Goal: Use online tool/utility: Utilize a website feature to perform a specific function

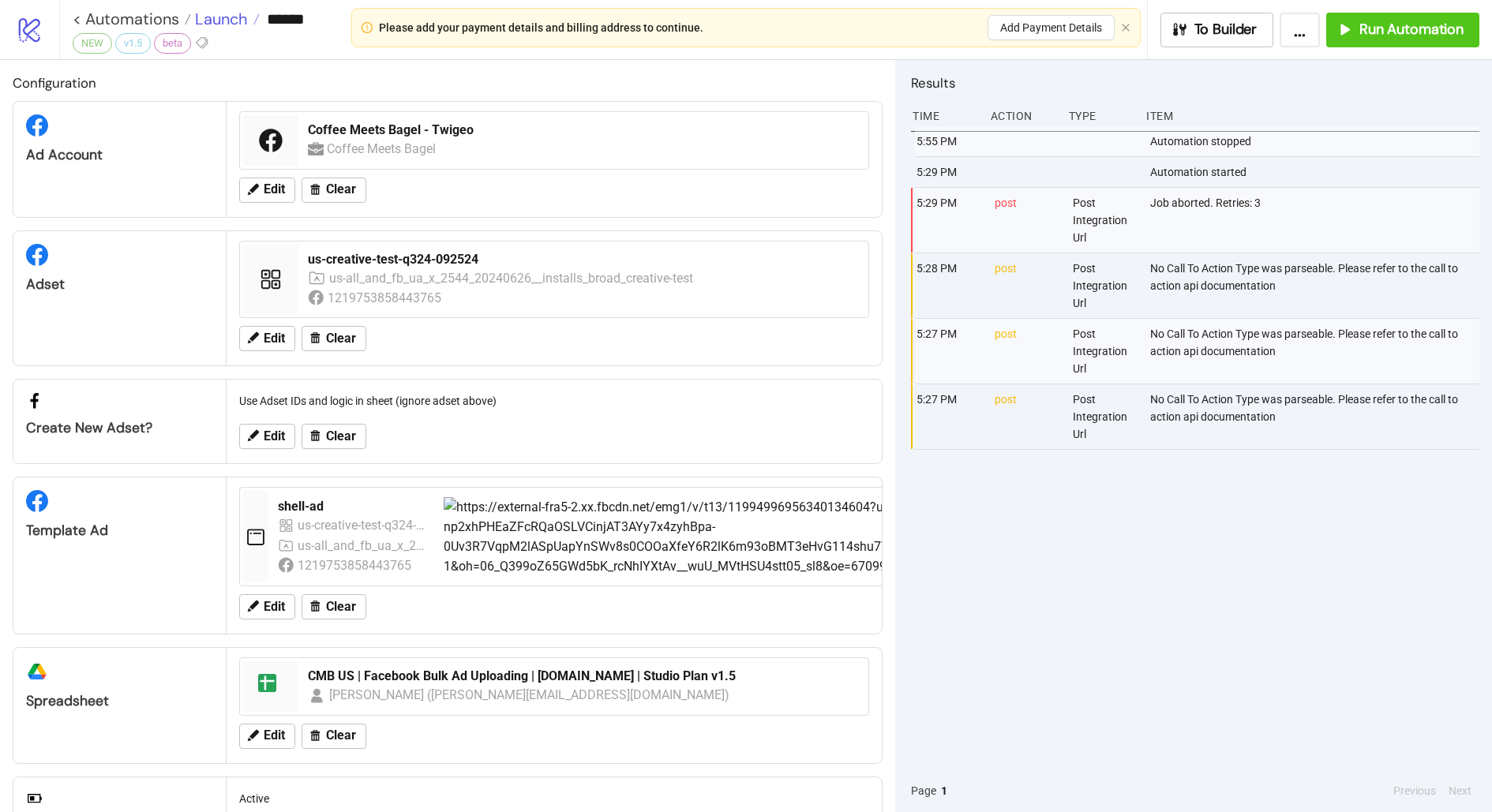
click at [227, 16] on span "Launch" at bounding box center [219, 18] width 57 height 20
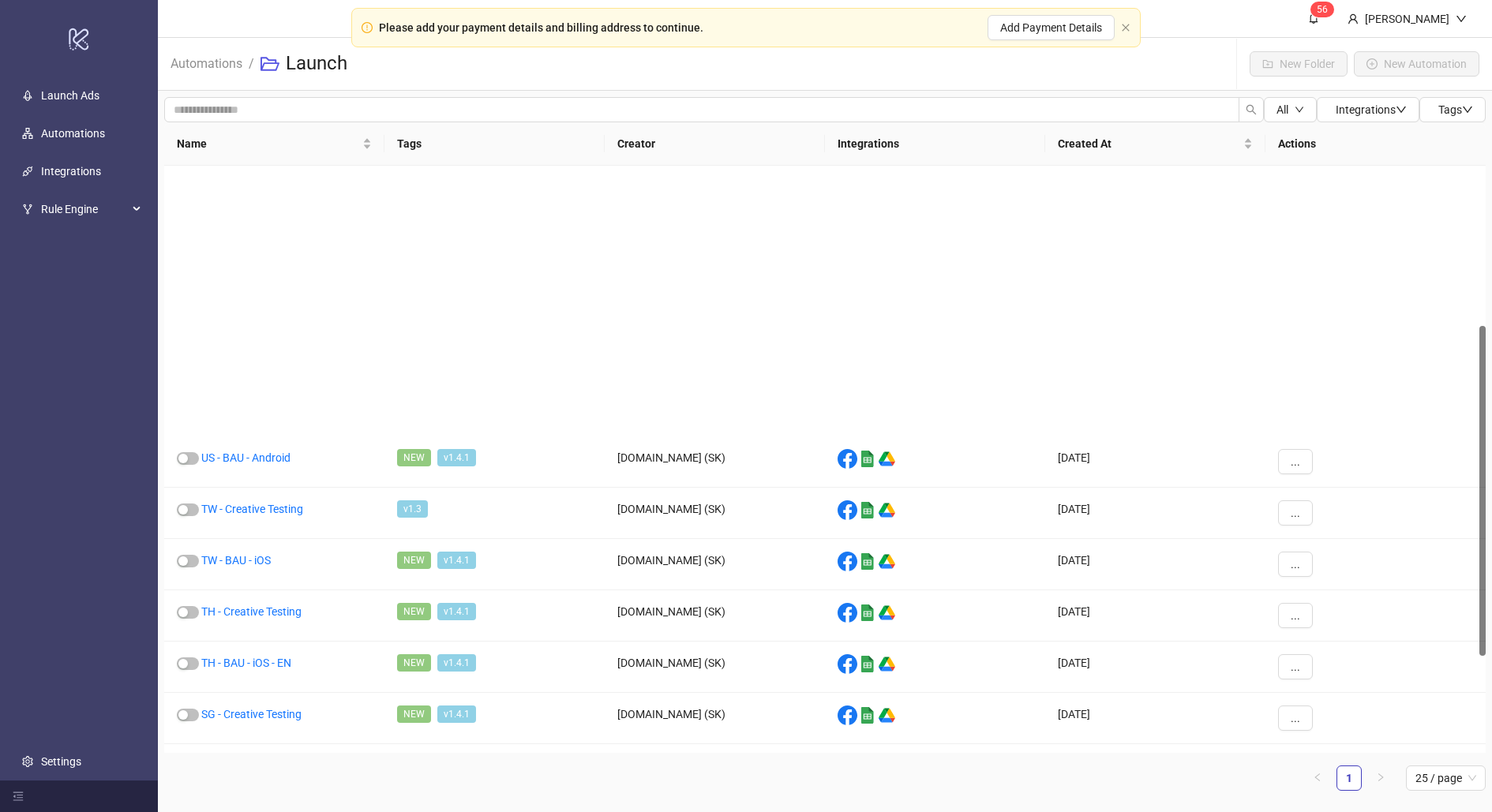
scroll to position [489, 0]
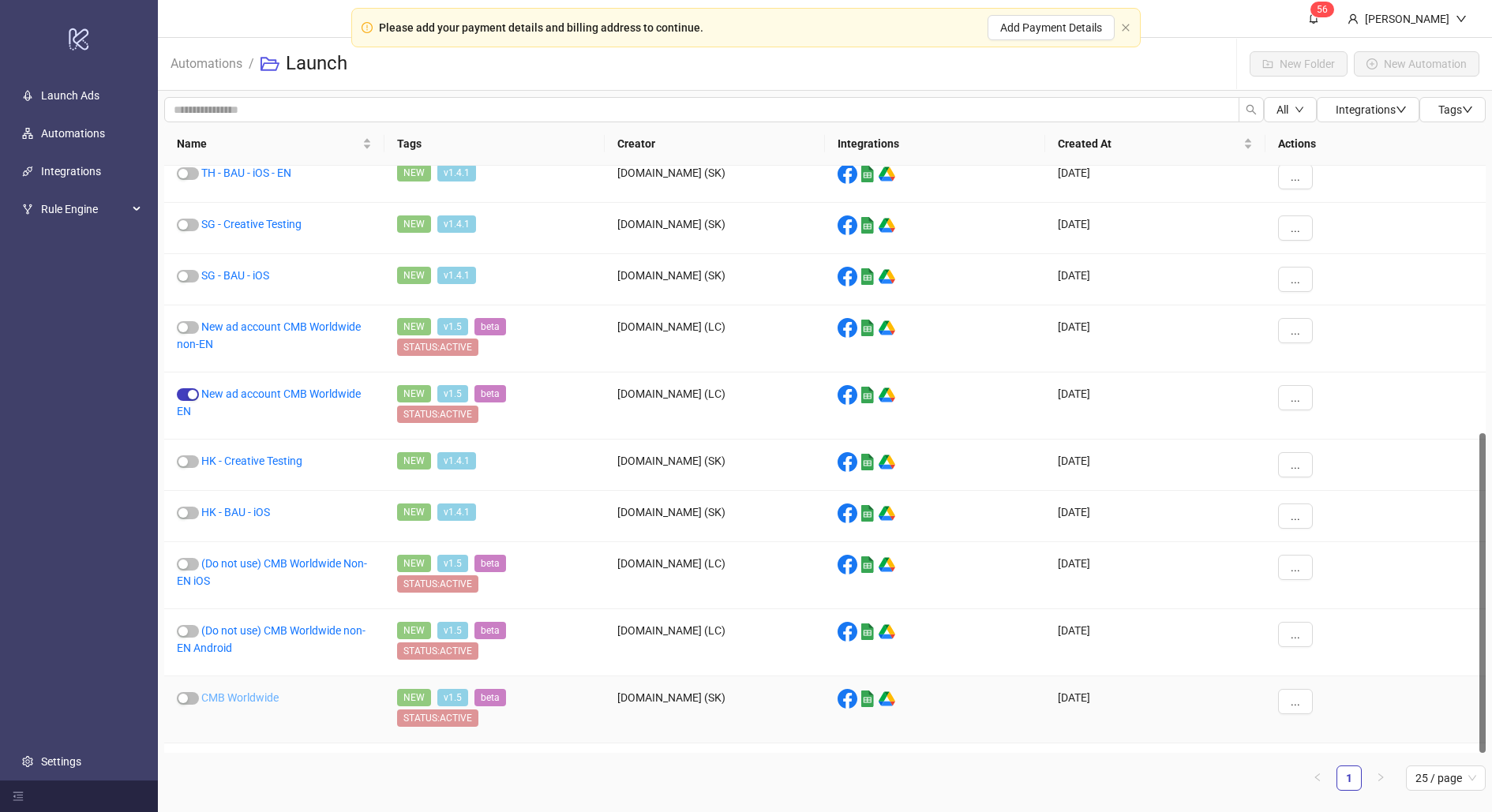
click at [254, 691] on link "CMB Worldwide" at bounding box center [239, 697] width 77 height 13
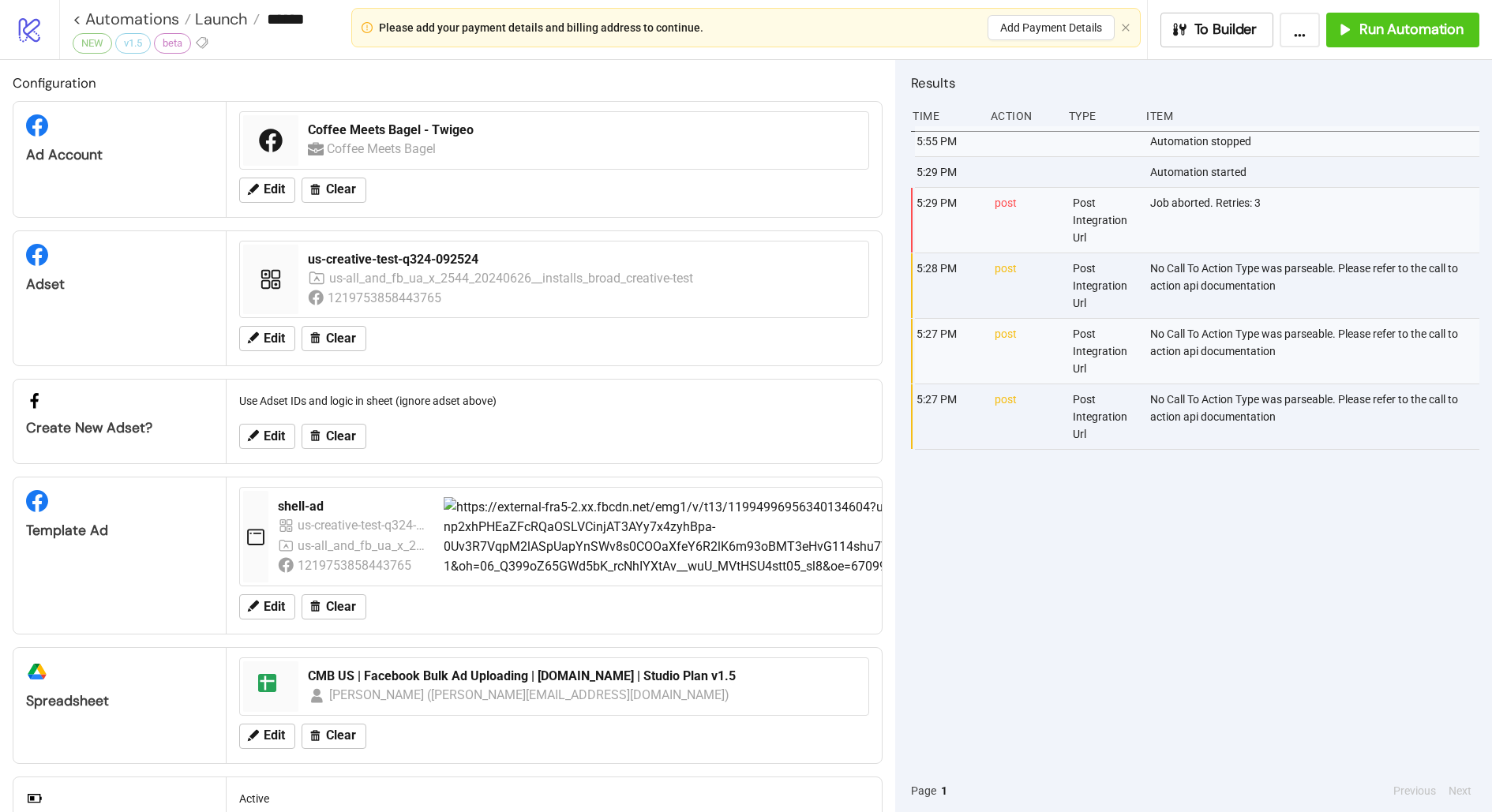
type input "**********"
click at [226, 26] on span "Launch" at bounding box center [219, 18] width 57 height 20
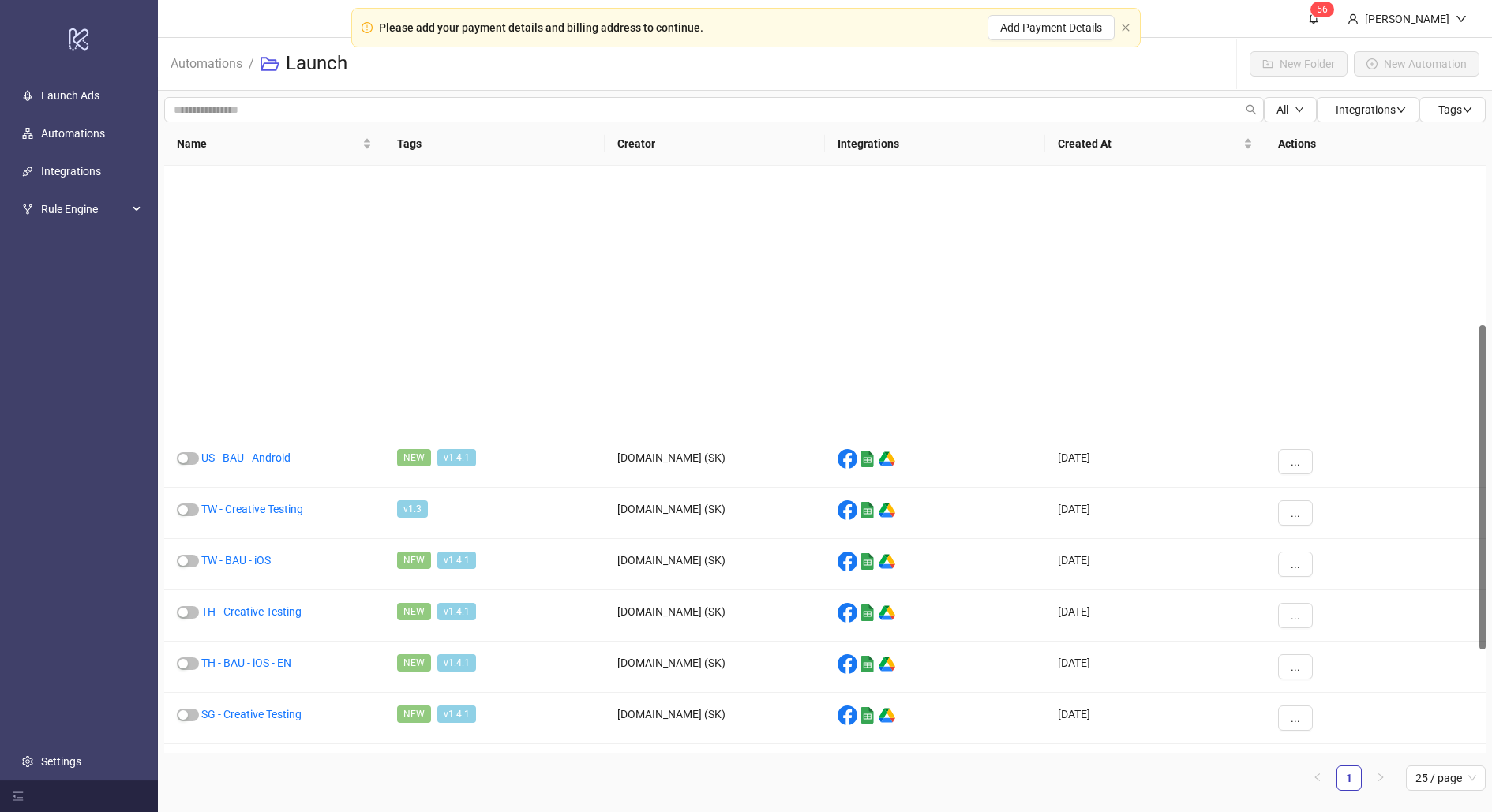
scroll to position [489, 0]
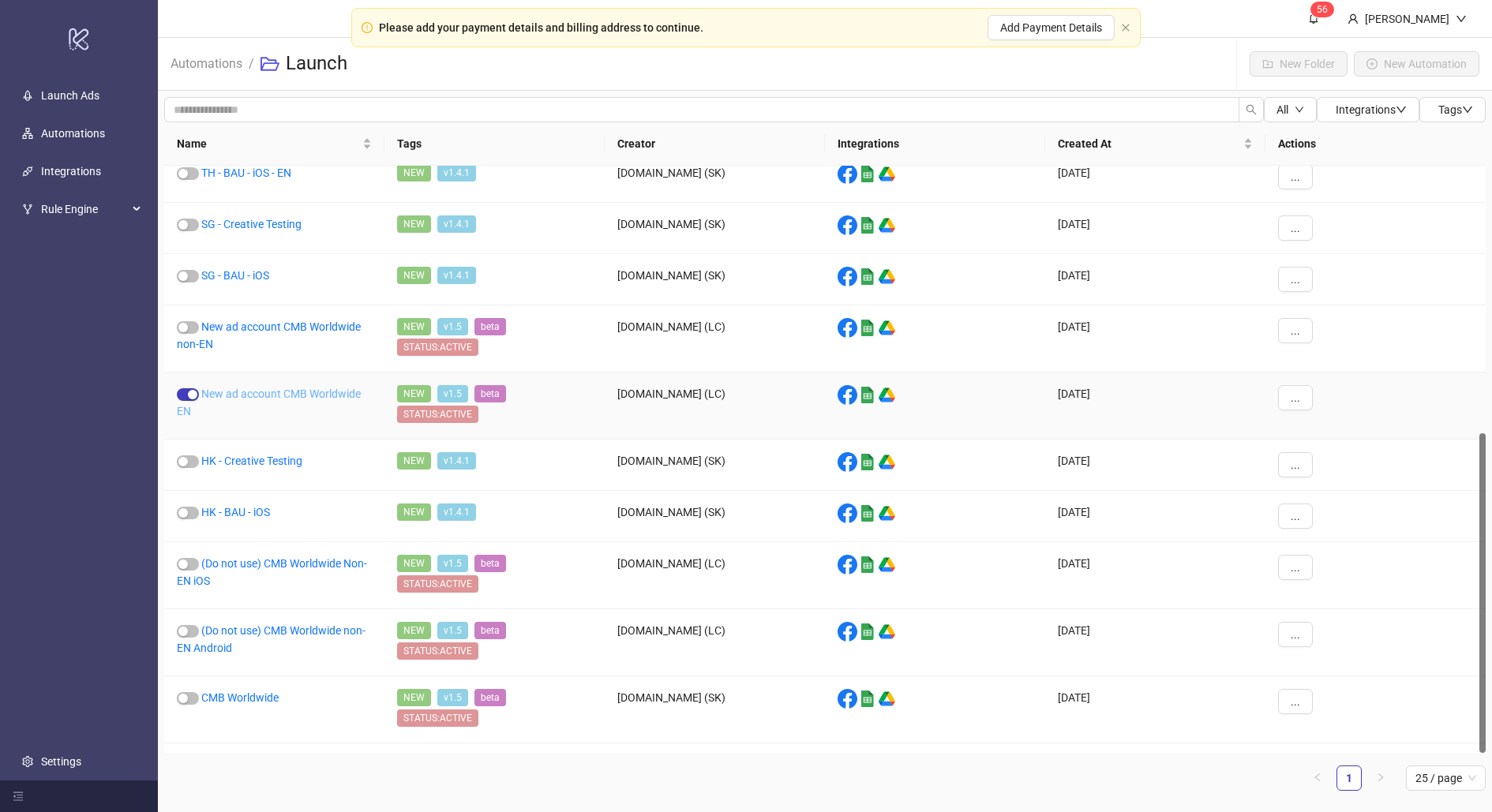
click at [284, 388] on link "New ad account CMB Worldwide EN" at bounding box center [269, 402] width 184 height 30
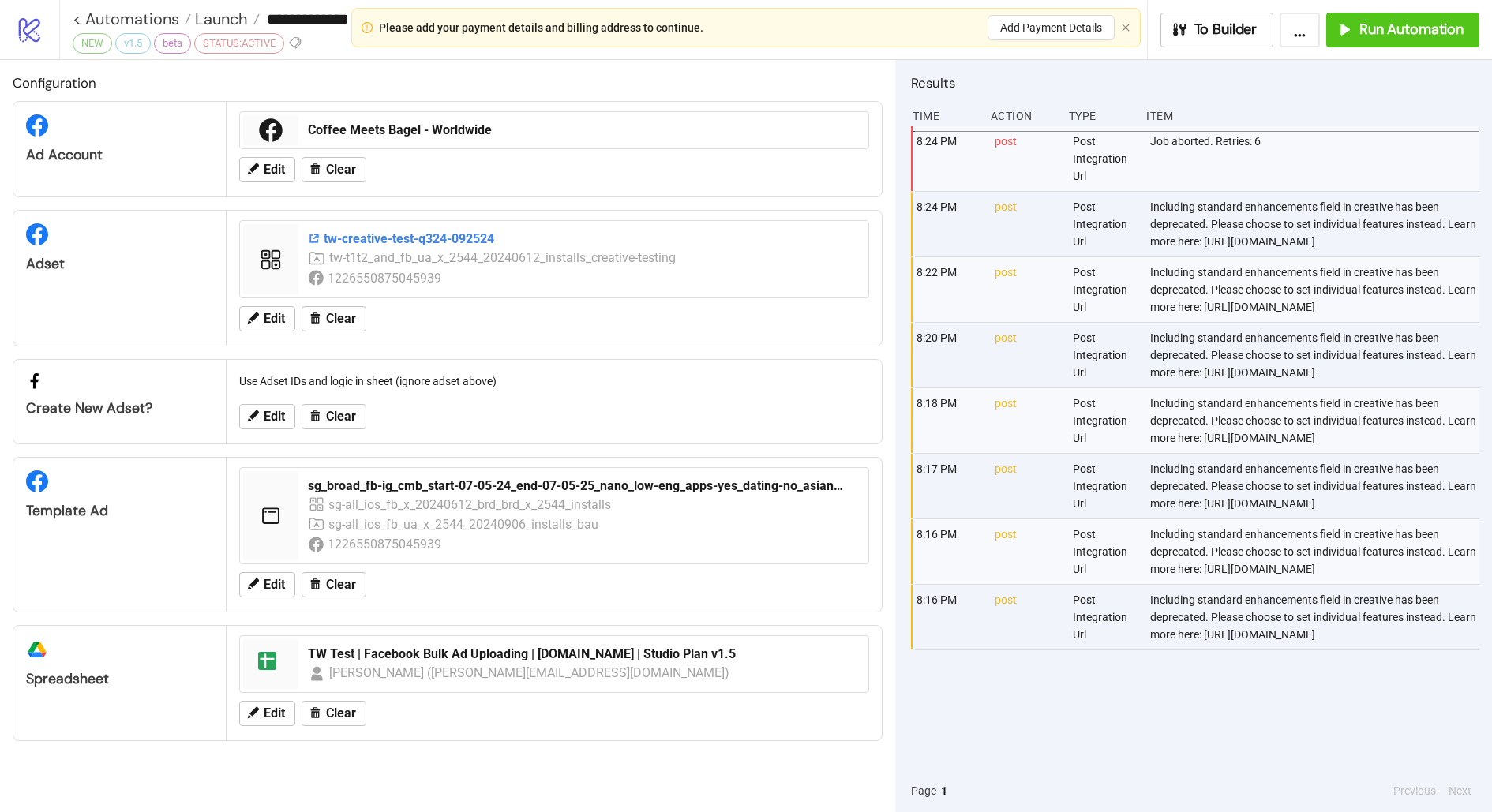
type input "**********"
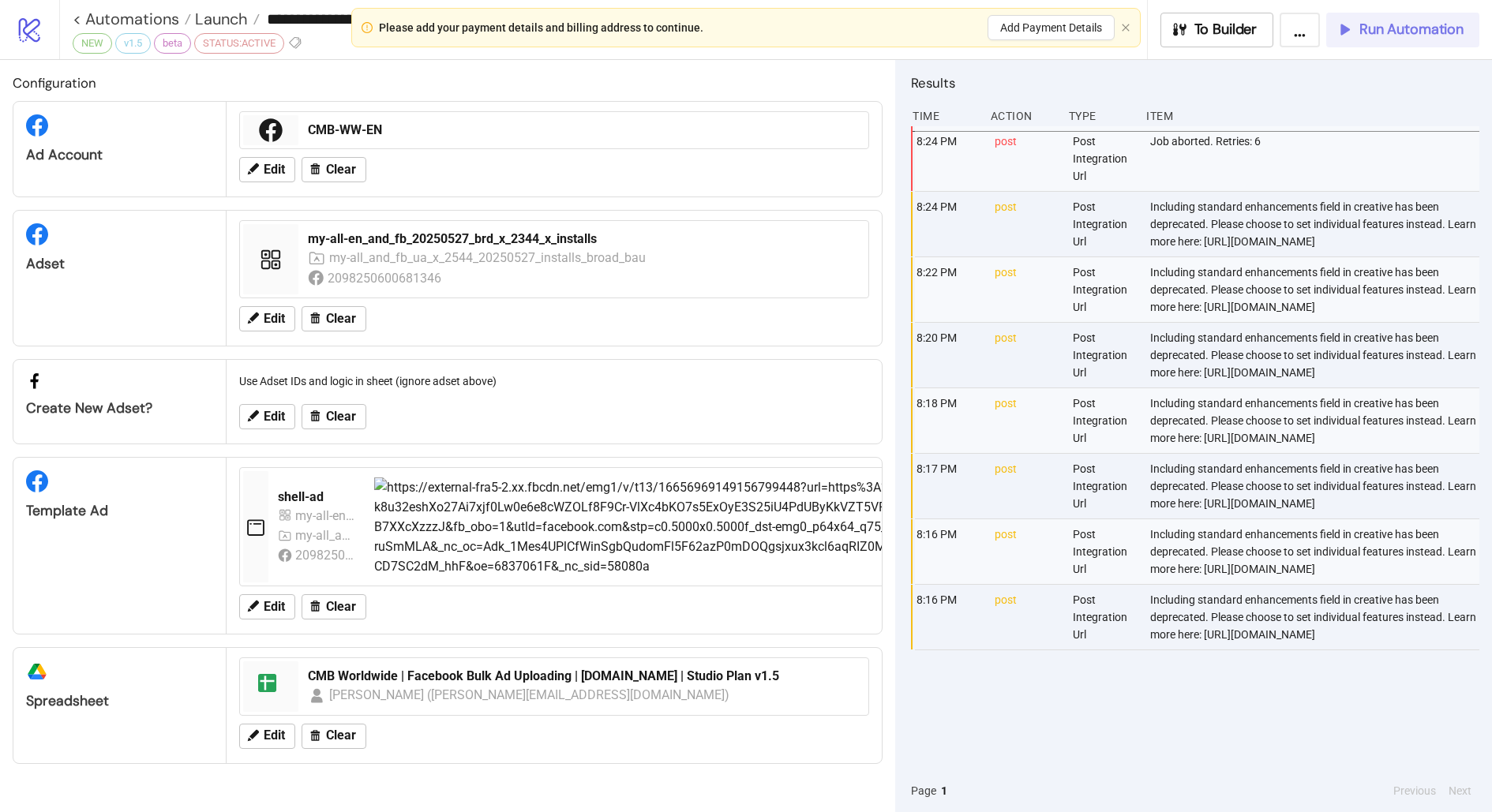
click at [1371, 20] on span "Run Automation" at bounding box center [1411, 29] width 105 height 18
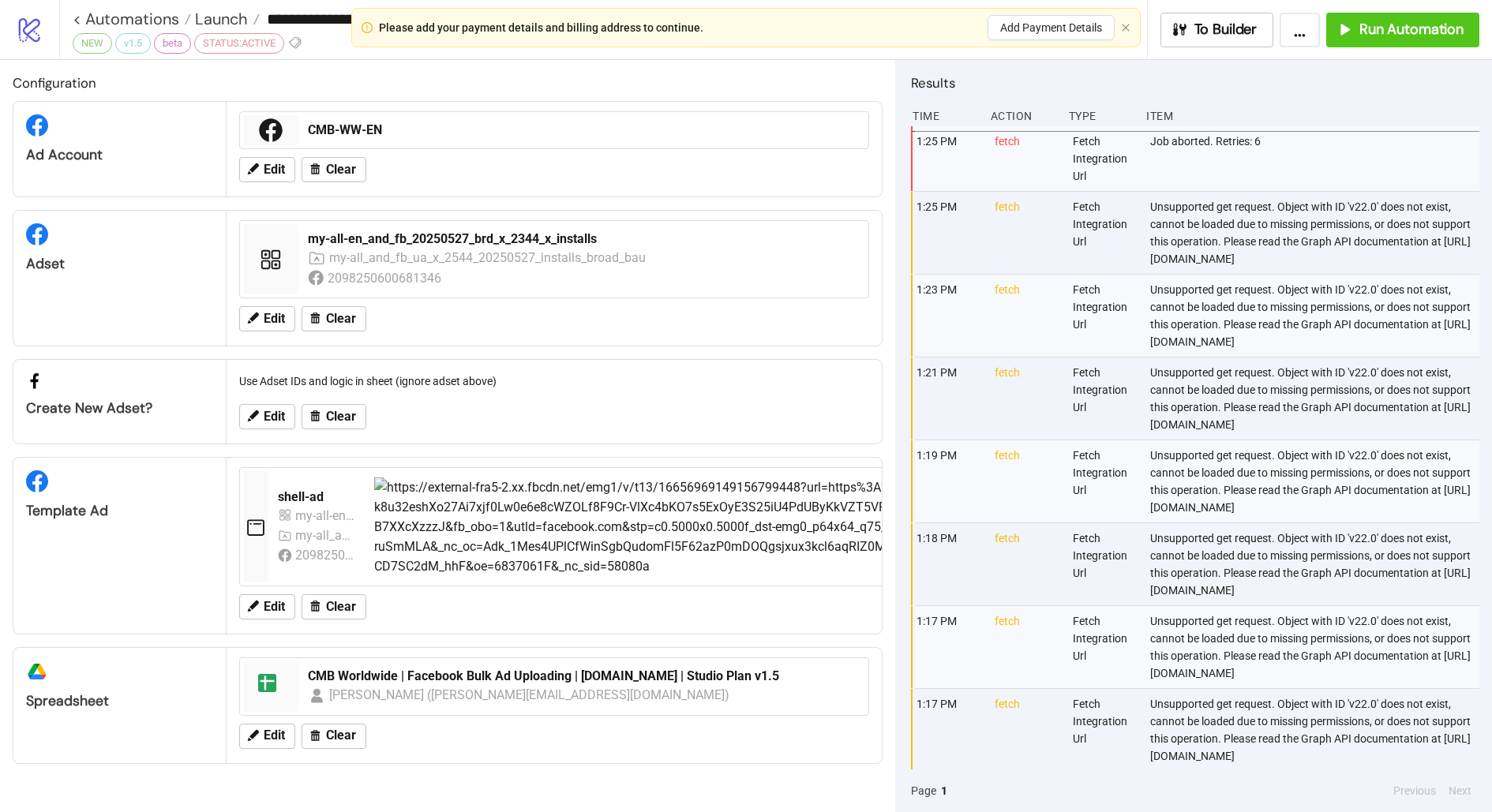
click at [492, 104] on div "CMB-WW-EN Edit Clear" at bounding box center [554, 148] width 655 height 94
click at [1129, 29] on icon "close" at bounding box center [1125, 27] width 9 height 9
